Goal: Book appointment/travel/reservation

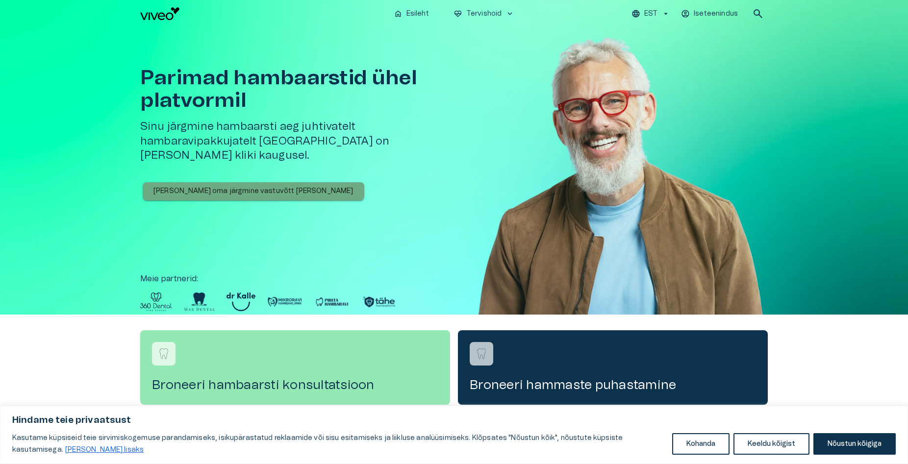
click at [255, 186] on p "[PERSON_NAME] oma järgmine vastuvõtt [PERSON_NAME]" at bounding box center [254, 191] width 200 height 10
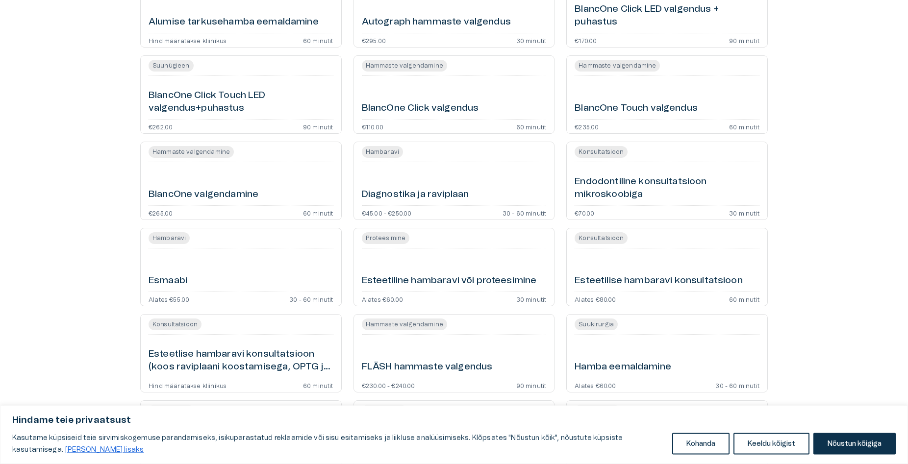
scroll to position [300, 0]
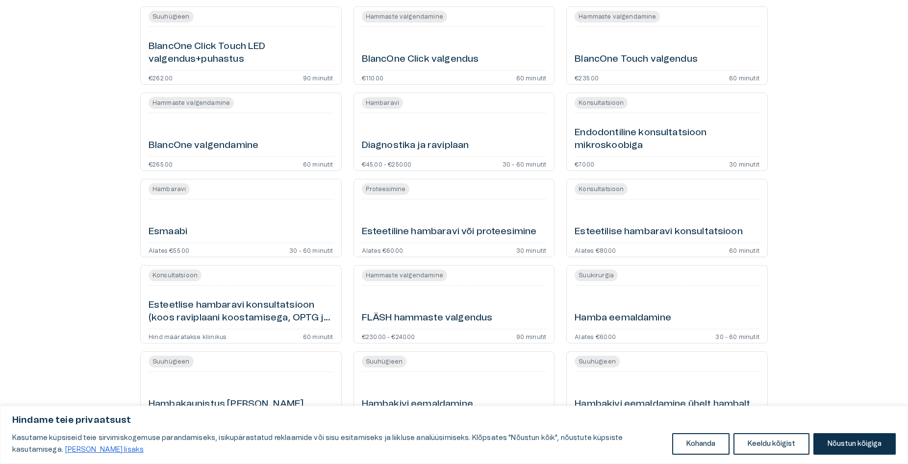
click at [260, 231] on div "Esmaabi" at bounding box center [241, 221] width 185 height 35
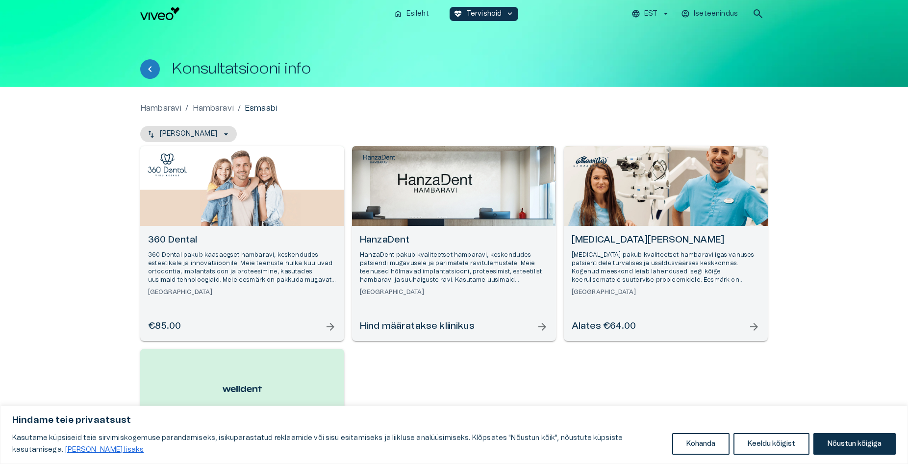
click at [641, 241] on h6 "[MEDICAL_DATA][PERSON_NAME]" at bounding box center [666, 240] width 188 height 13
